Goal: Information Seeking & Learning: Learn about a topic

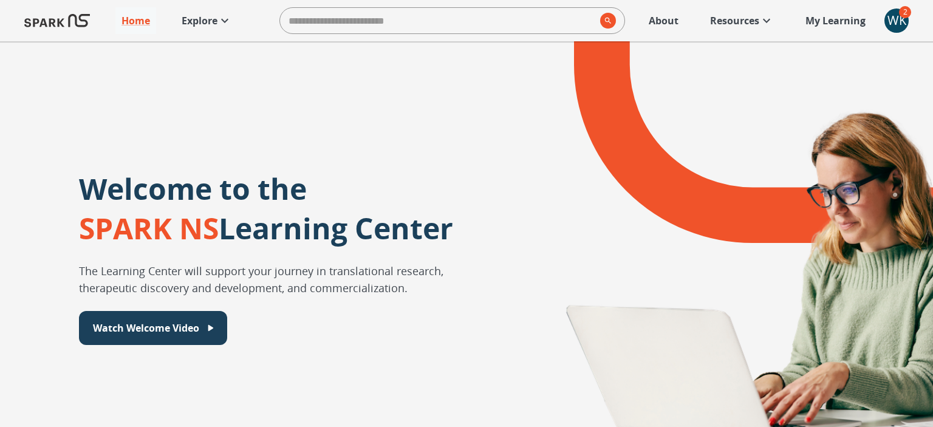
click at [893, 23] on div "WK" at bounding box center [896, 21] width 24 height 24
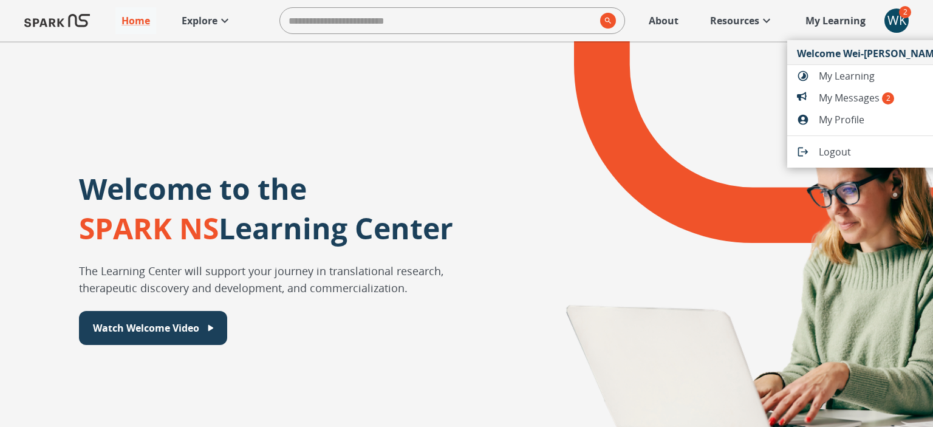
click at [847, 100] on span "My Messages 2" at bounding box center [882, 97] width 127 height 15
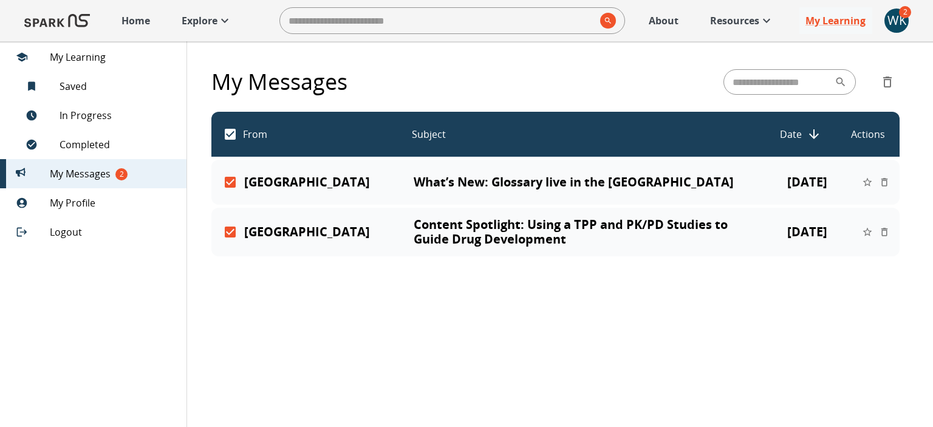
click at [879, 191] on button "delete" at bounding box center [884, 182] width 17 height 17
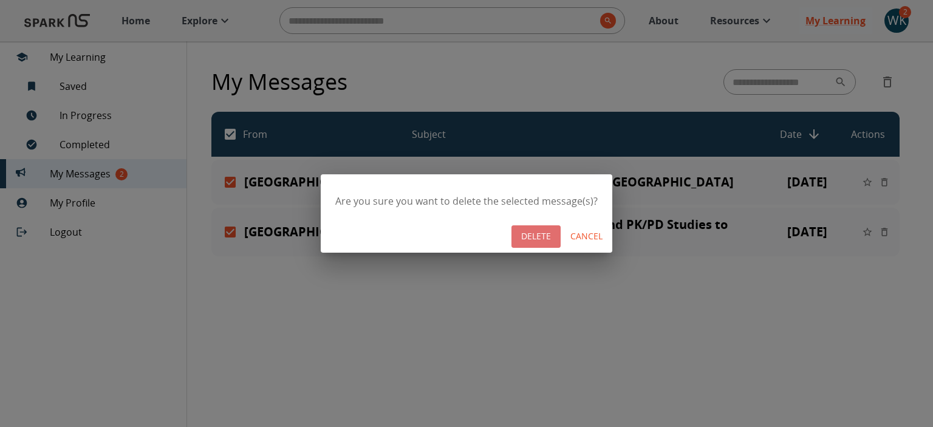
click at [537, 236] on button "DELETE" at bounding box center [535, 236] width 49 height 22
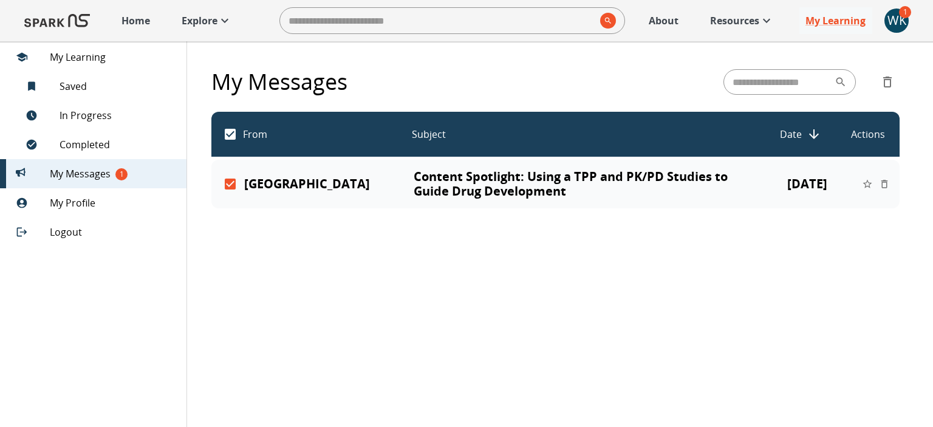
click at [884, 183] on icon "delete" at bounding box center [884, 184] width 11 height 11
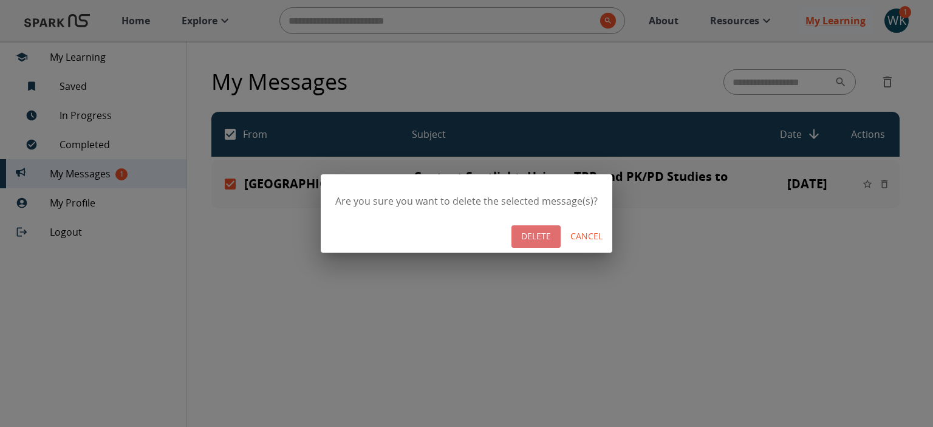
click at [523, 234] on button "DELETE" at bounding box center [535, 236] width 49 height 22
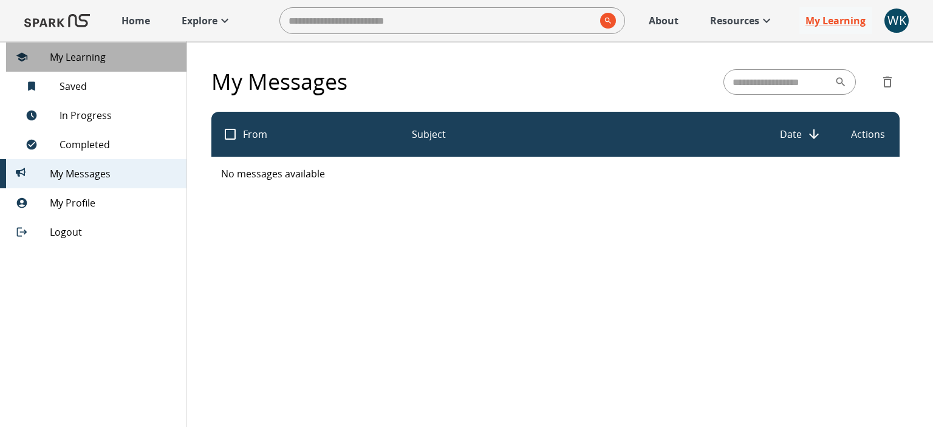
click at [81, 59] on span "My Learning" at bounding box center [113, 57] width 127 height 15
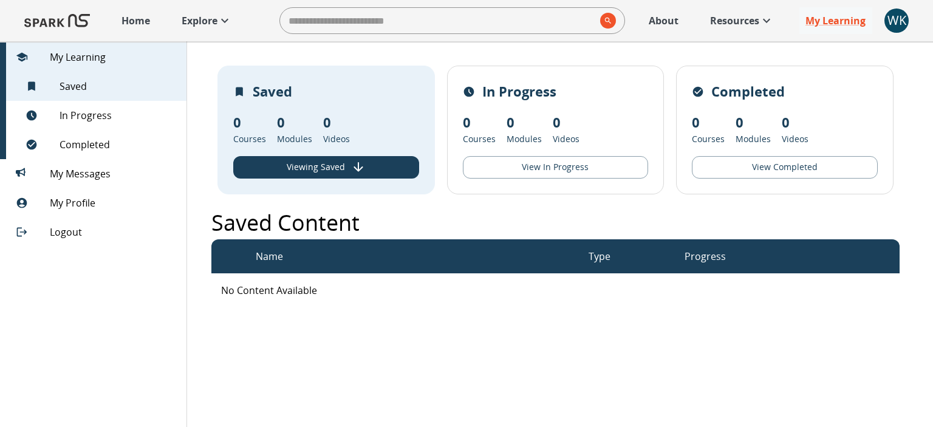
click at [69, 57] on span "My Learning" at bounding box center [113, 57] width 127 height 15
click at [732, 23] on p "Resources" at bounding box center [734, 20] width 49 height 15
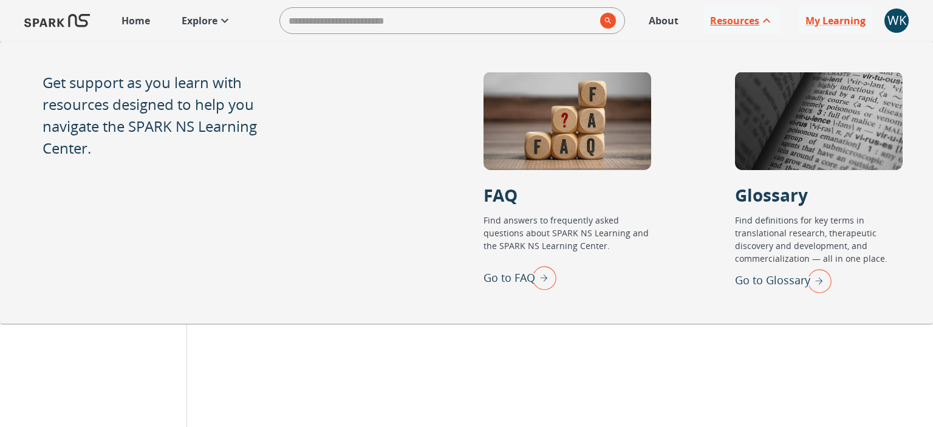
click at [734, 22] on p "Resources" at bounding box center [734, 20] width 49 height 15
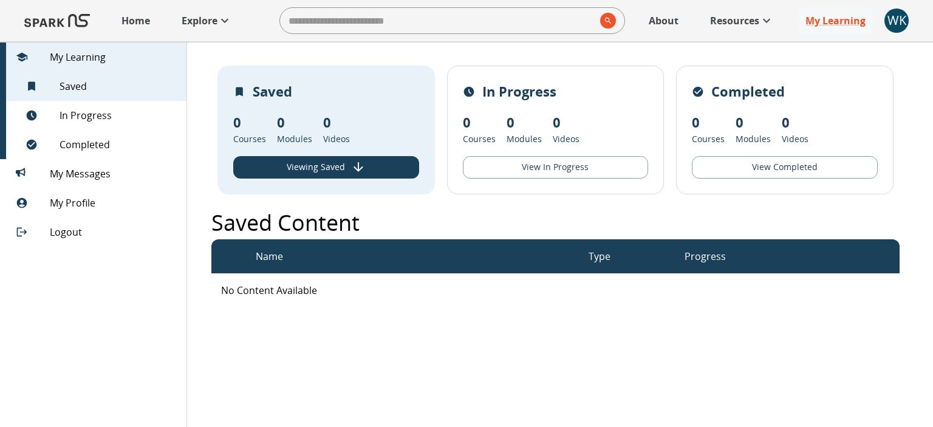
click at [748, 17] on p "Resources" at bounding box center [734, 20] width 49 height 15
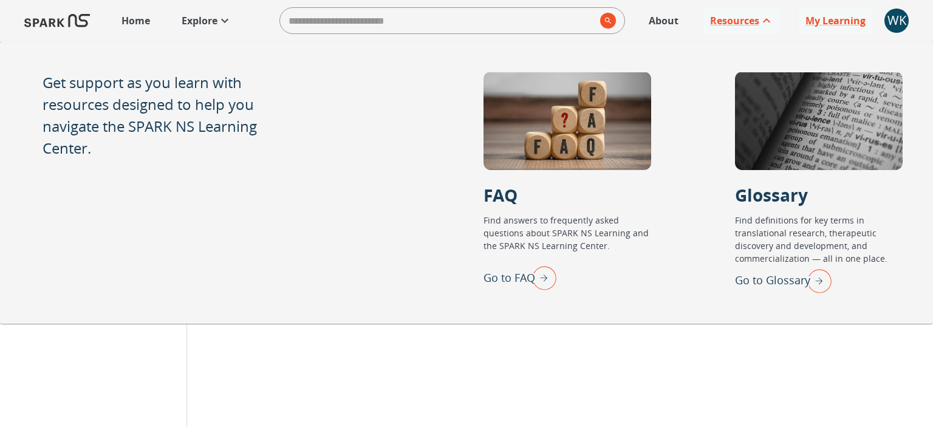
click at [675, 25] on p "About" at bounding box center [664, 20] width 30 height 15
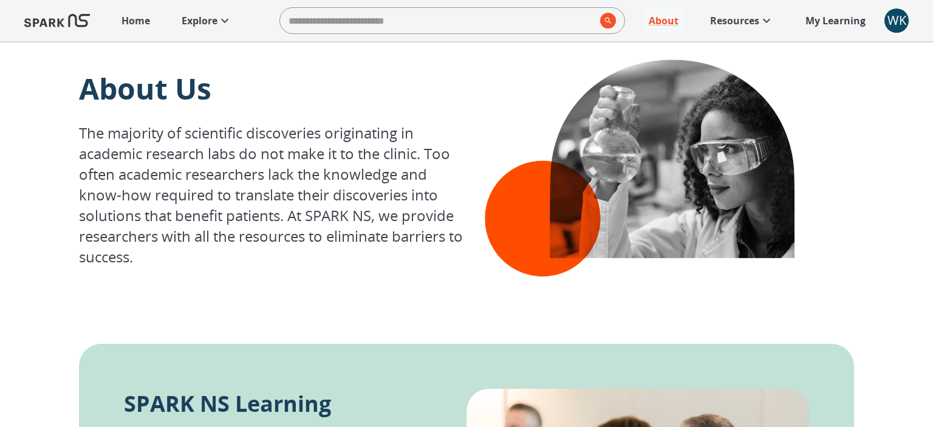
click at [218, 24] on icon at bounding box center [224, 20] width 15 height 15
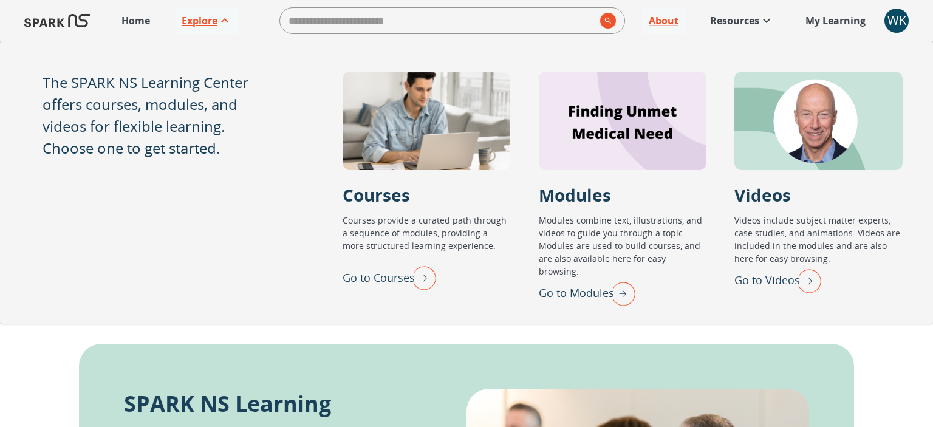
click at [426, 283] on img "Go to Courses" at bounding box center [421, 278] width 30 height 32
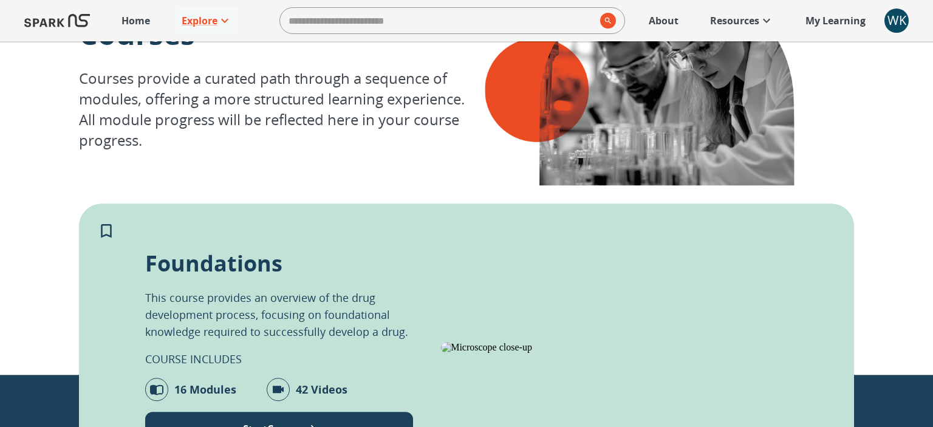
scroll to position [29, 0]
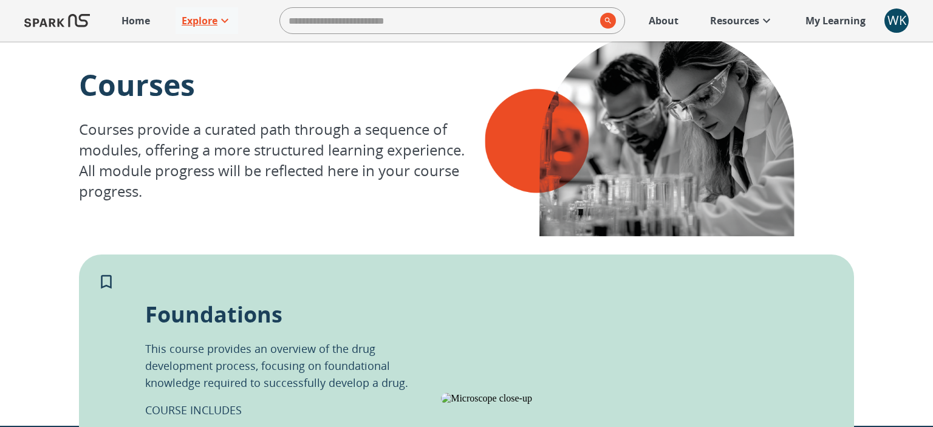
click at [220, 23] on icon at bounding box center [224, 20] width 15 height 15
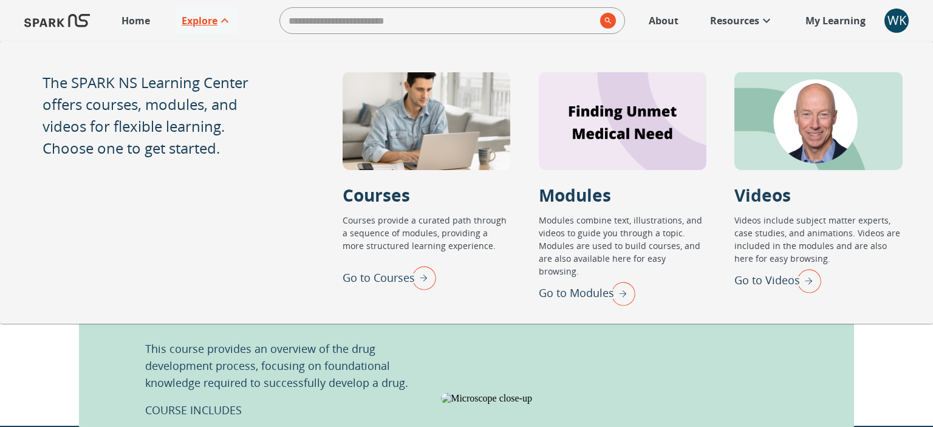
click at [618, 278] on img "Go to Modules" at bounding box center [620, 294] width 30 height 32
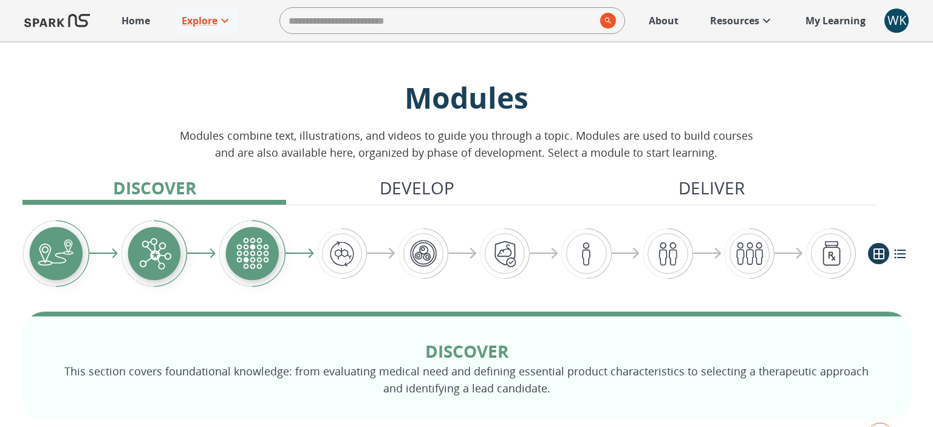
scroll to position [406, 0]
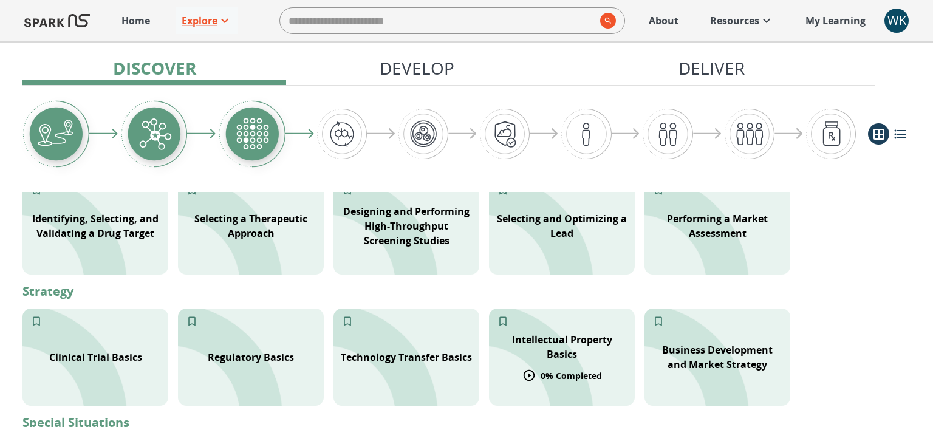
click at [564, 325] on div "Intellectual Property Basics" at bounding box center [562, 347] width 146 height 44
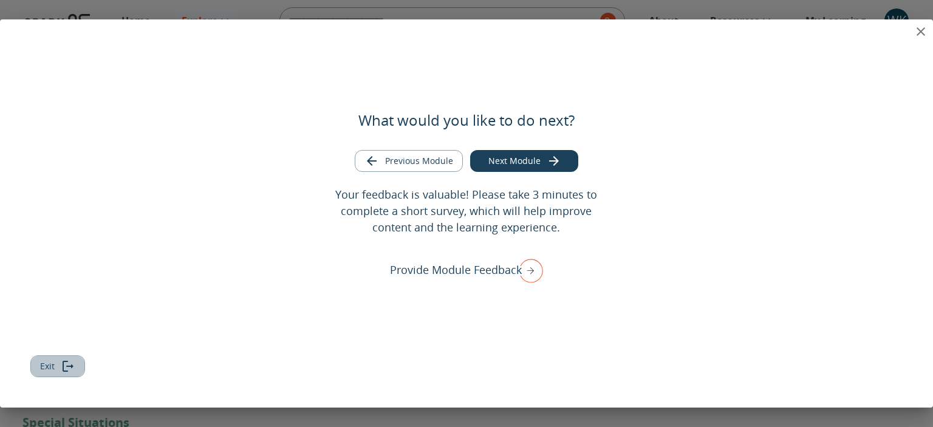
click at [59, 373] on button "Exit" at bounding box center [57, 366] width 55 height 22
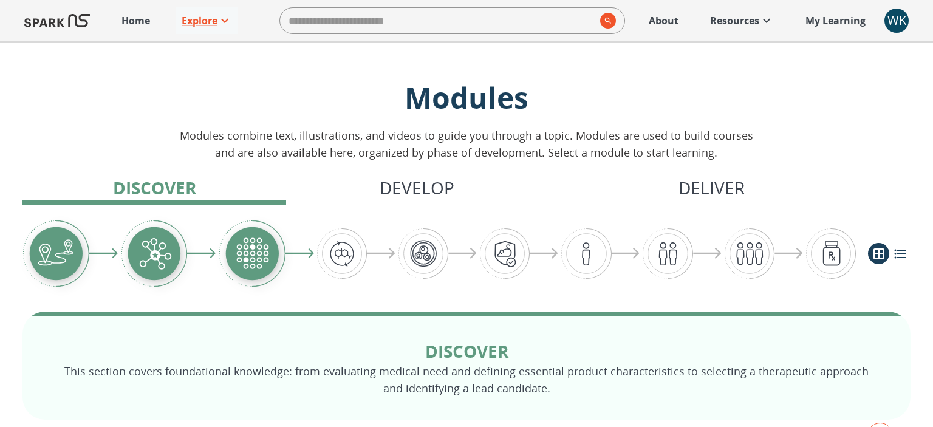
click at [845, 19] on p "My Learning" at bounding box center [835, 20] width 60 height 15
